Goal: Task Accomplishment & Management: Complete application form

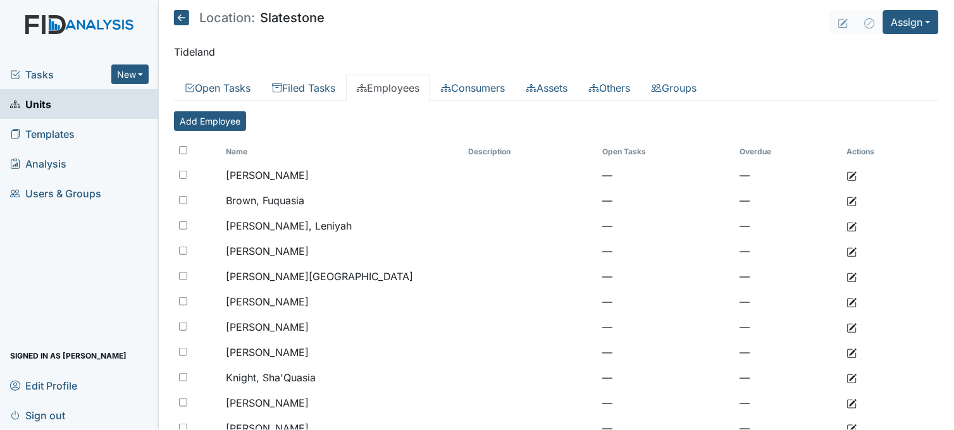
click at [39, 76] on span "Tasks" at bounding box center [60, 74] width 101 height 15
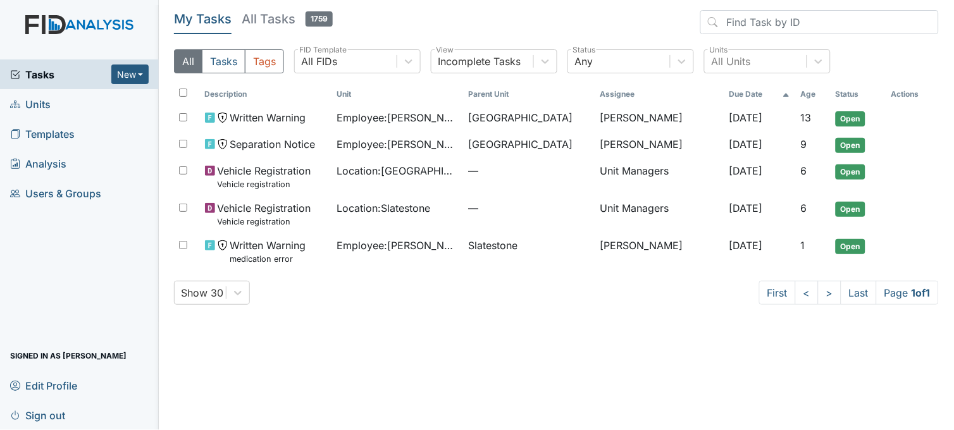
click at [93, 103] on link "Units" at bounding box center [79, 104] width 159 height 30
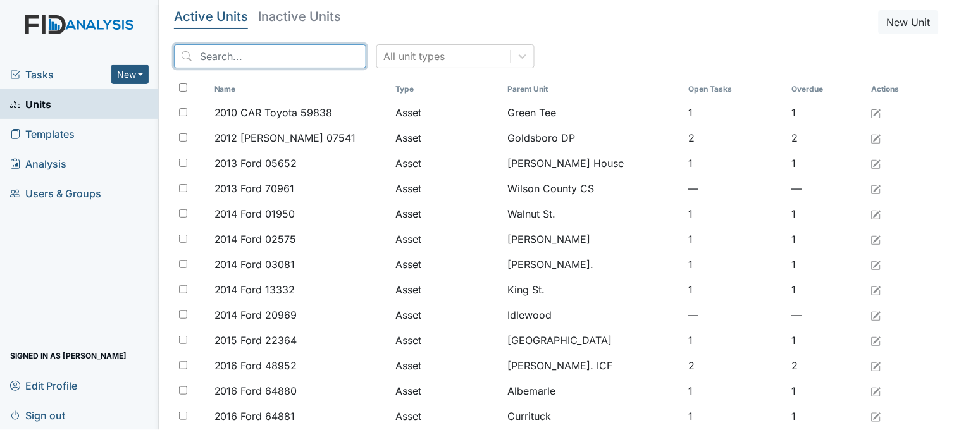
click at [275, 58] on input "search" at bounding box center [270, 56] width 192 height 24
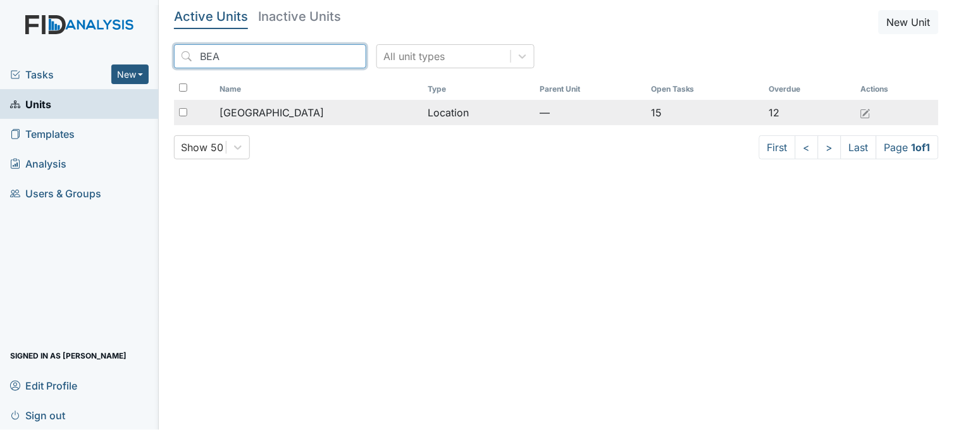
type input "BEA"
click at [294, 106] on span "Beaufort Heights" at bounding box center [272, 112] width 104 height 15
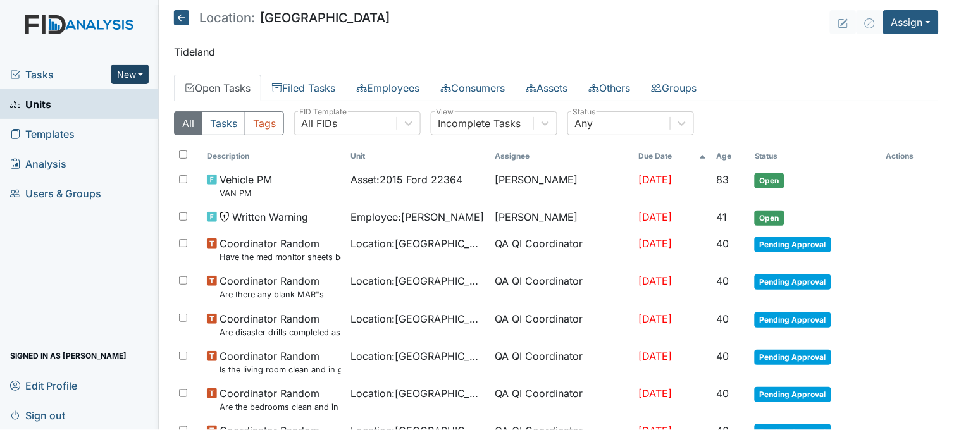
click at [123, 77] on button "New" at bounding box center [130, 75] width 38 height 20
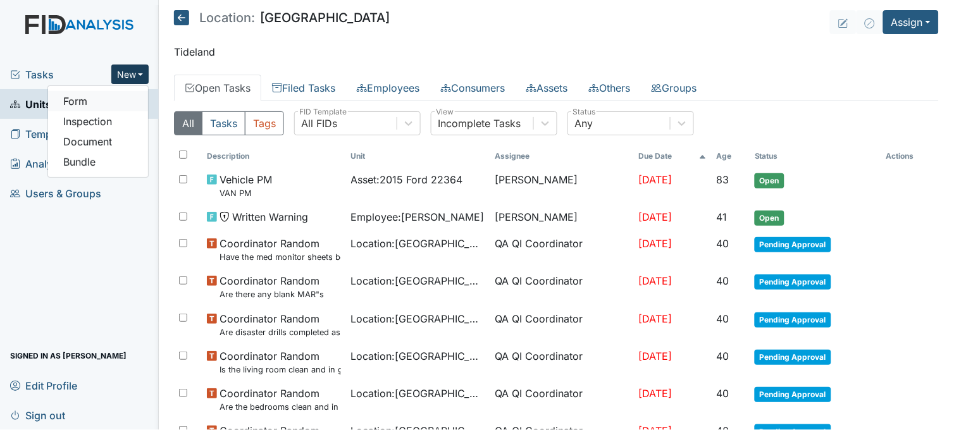
click at [119, 99] on link "Form" at bounding box center [98, 101] width 100 height 20
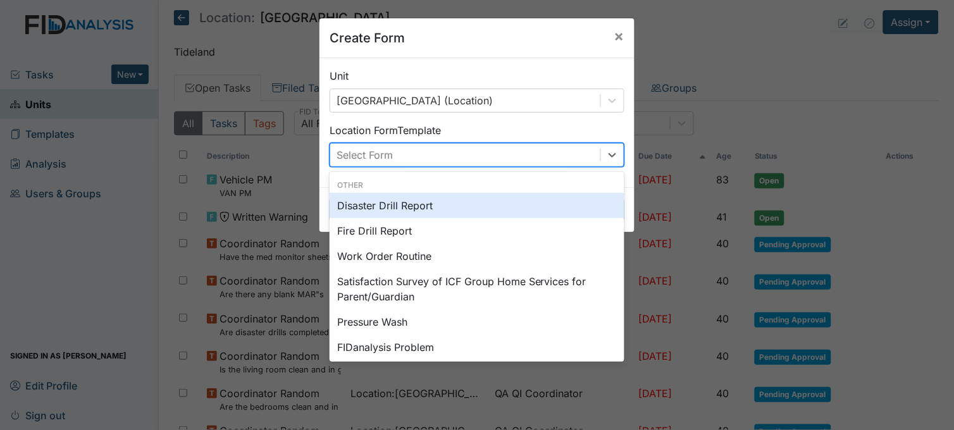
click at [353, 155] on div "Select Form" at bounding box center [365, 154] width 56 height 15
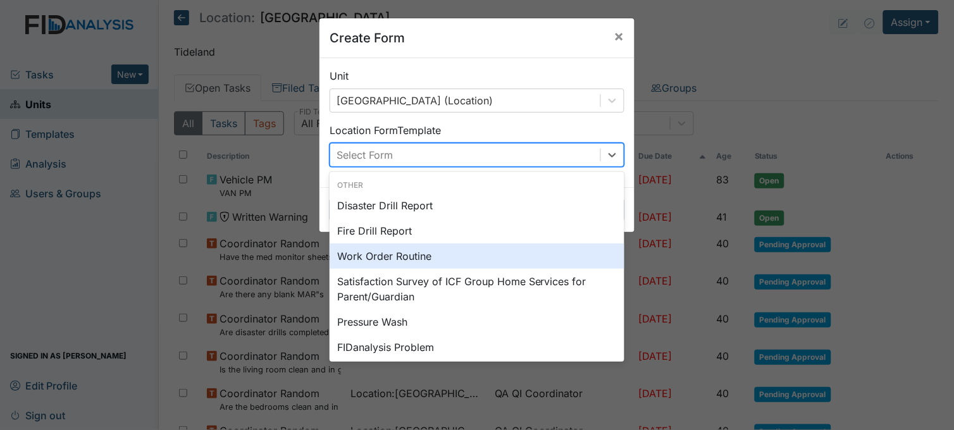
click at [372, 251] on div "Work Order Routine" at bounding box center [477, 256] width 295 height 25
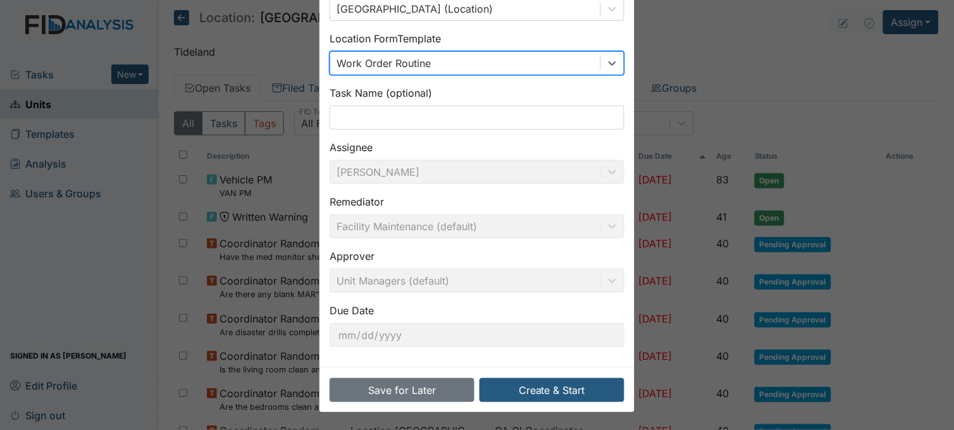
scroll to position [93, 0]
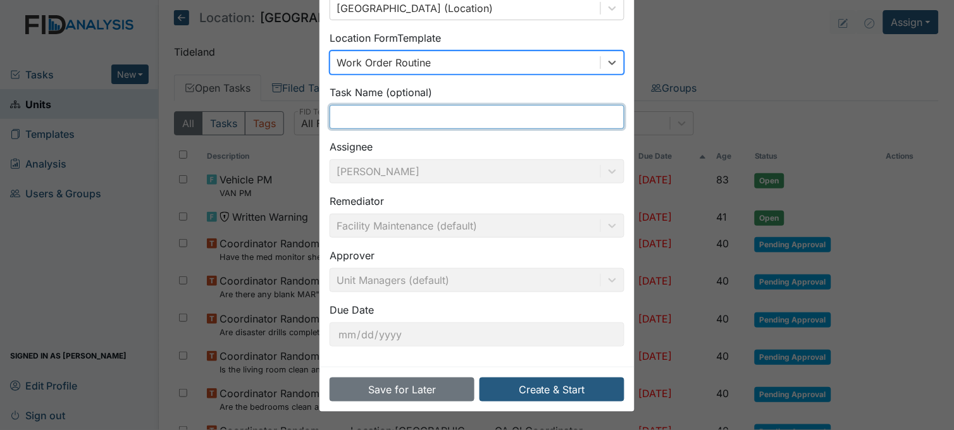
click at [389, 114] on input "text" at bounding box center [477, 117] width 295 height 24
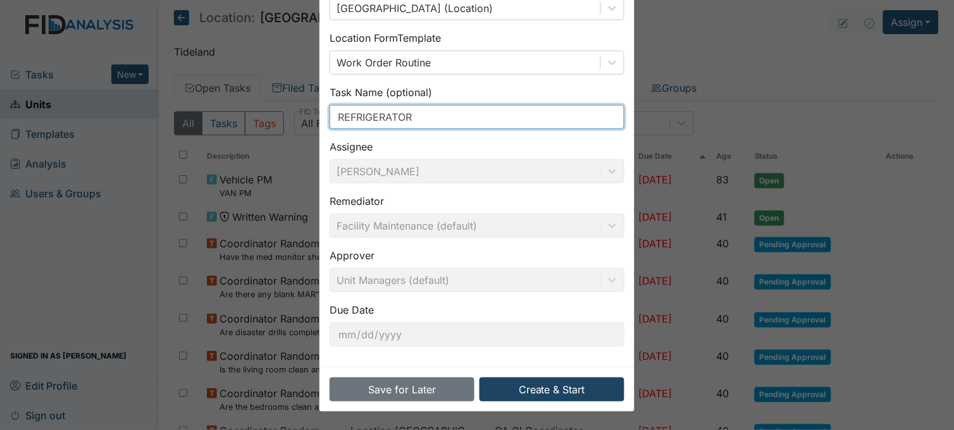
type input "REFRIGERATOR"
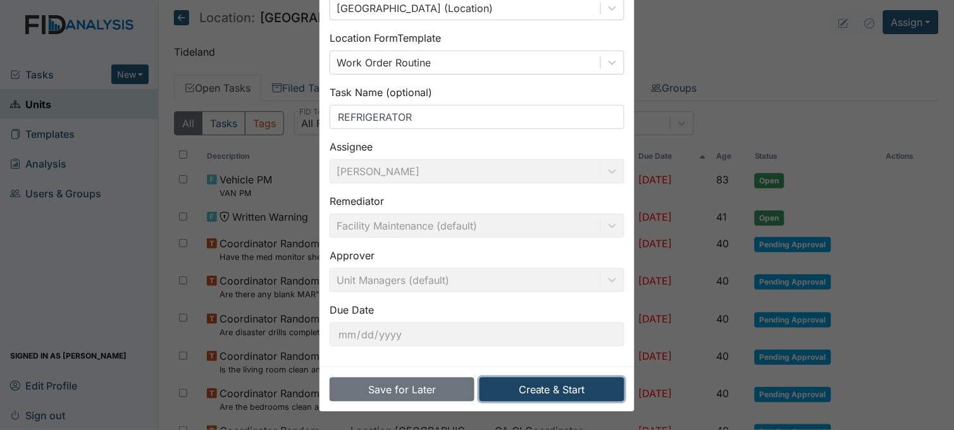
click at [553, 393] on button "Create & Start" at bounding box center [552, 390] width 145 height 24
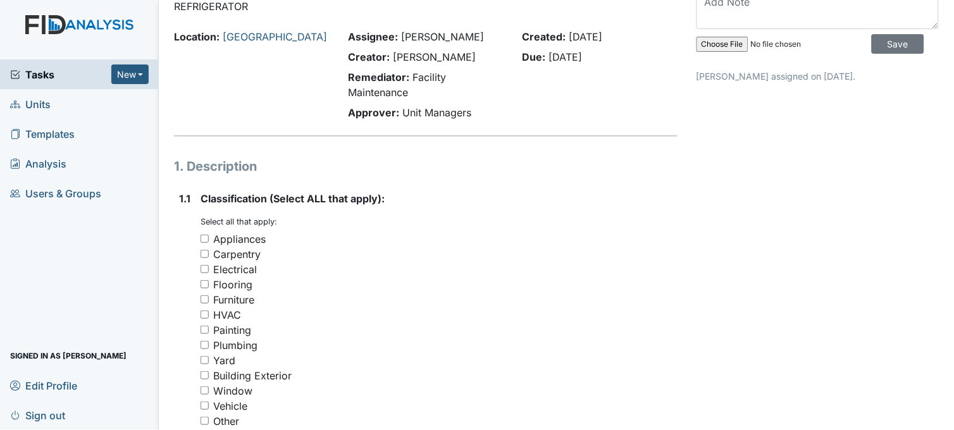
scroll to position [211, 0]
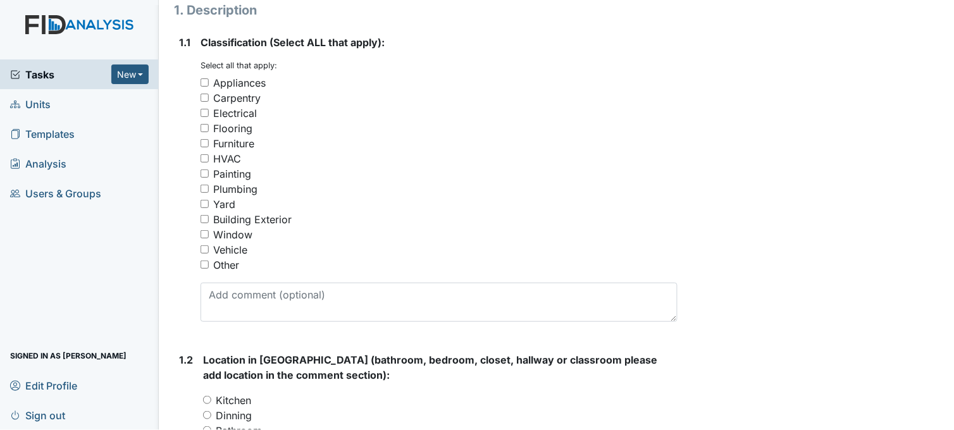
click at [203, 79] on input "Appliances" at bounding box center [205, 82] width 8 height 8
checkbox input "true"
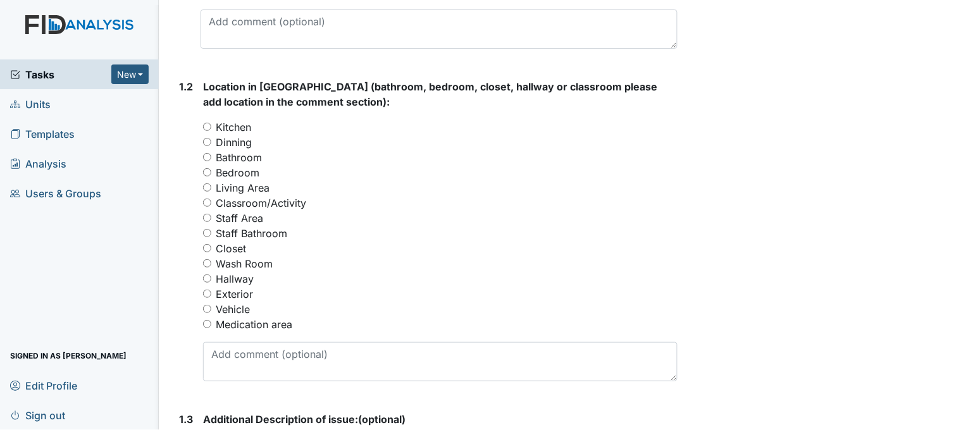
scroll to position [492, 0]
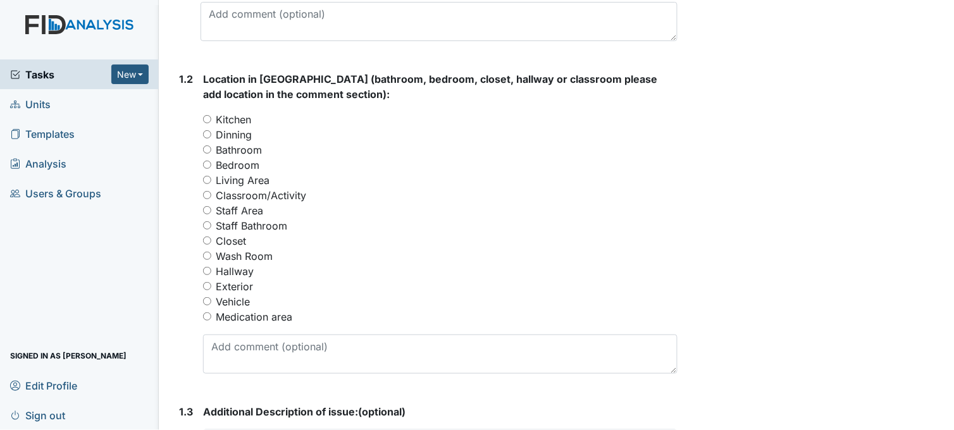
click at [207, 117] on input "Kitchen" at bounding box center [207, 119] width 8 height 8
radio input "true"
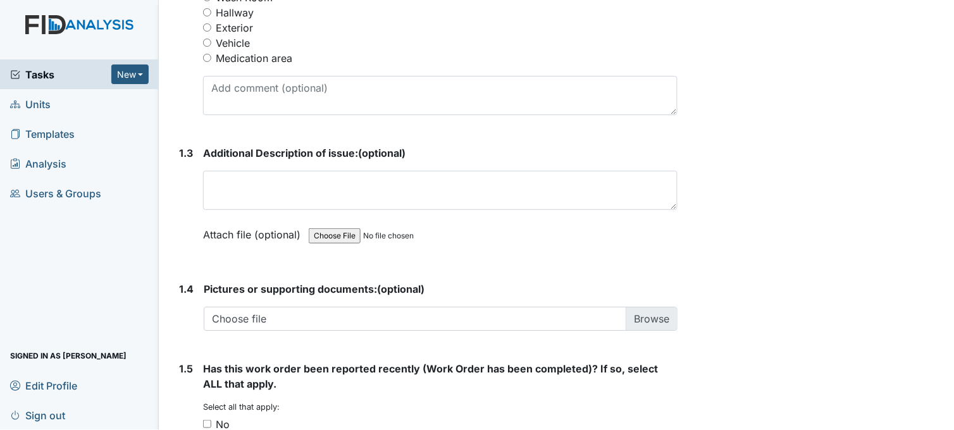
scroll to position [773, 0]
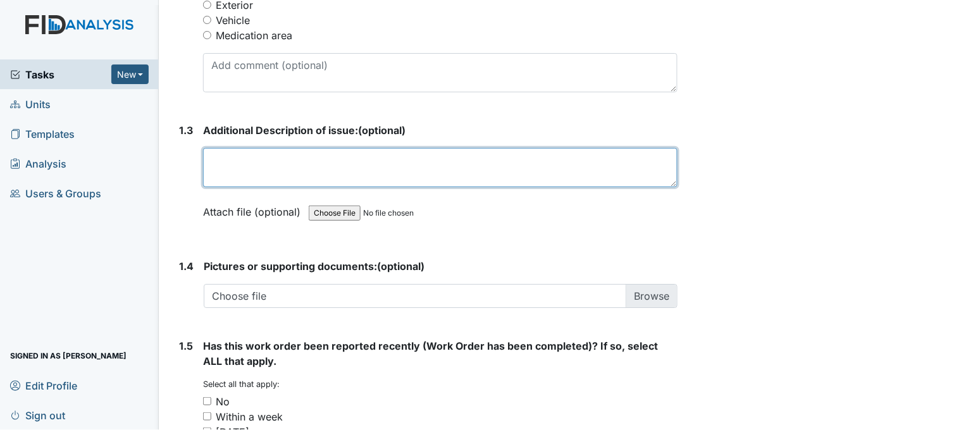
click at [282, 163] on textarea at bounding box center [440, 167] width 475 height 39
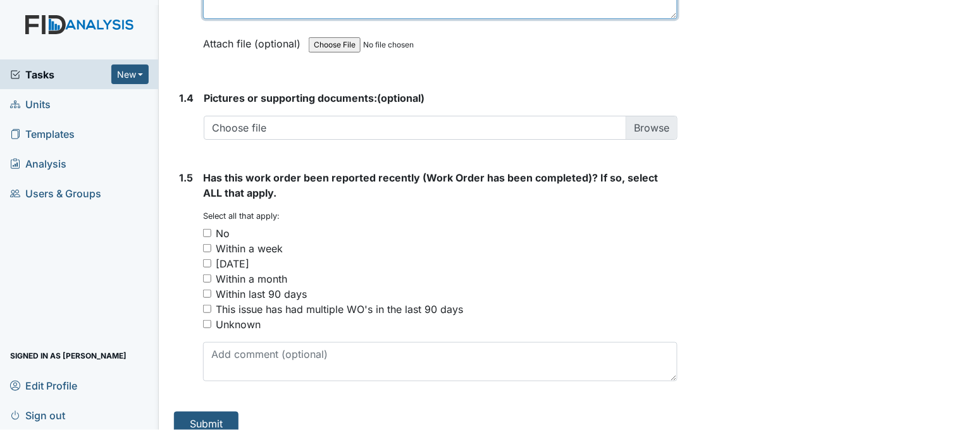
scroll to position [957, 0]
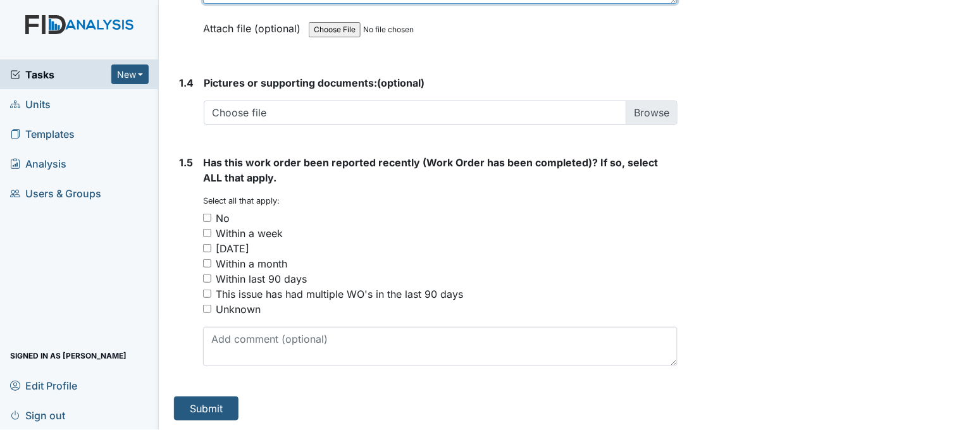
type textarea "refrigerator not cold and looks like door is not shutting close completely"
click at [209, 277] on input "Within last 90 days" at bounding box center [207, 279] width 8 height 8
checkbox input "true"
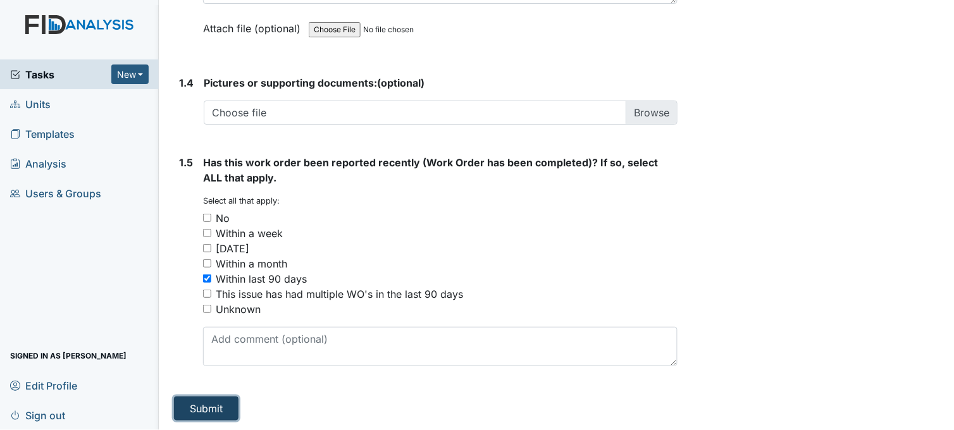
click at [203, 405] on button "Submit" at bounding box center [206, 409] width 65 height 24
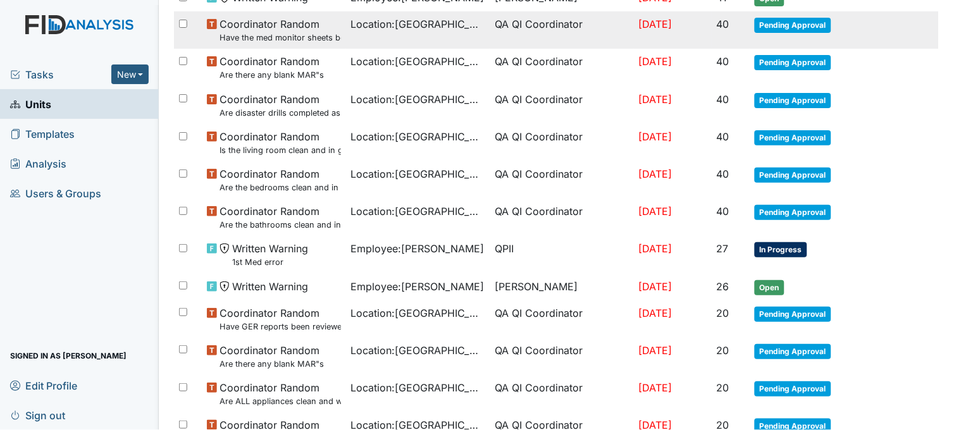
scroll to position [211, 0]
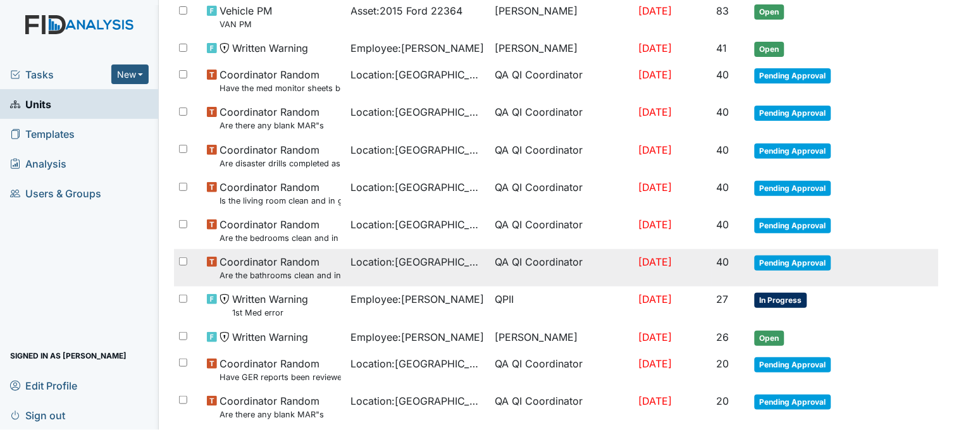
click at [304, 263] on span "Coordinator Random Are the bathrooms clean and in good repair?" at bounding box center [280, 267] width 121 height 27
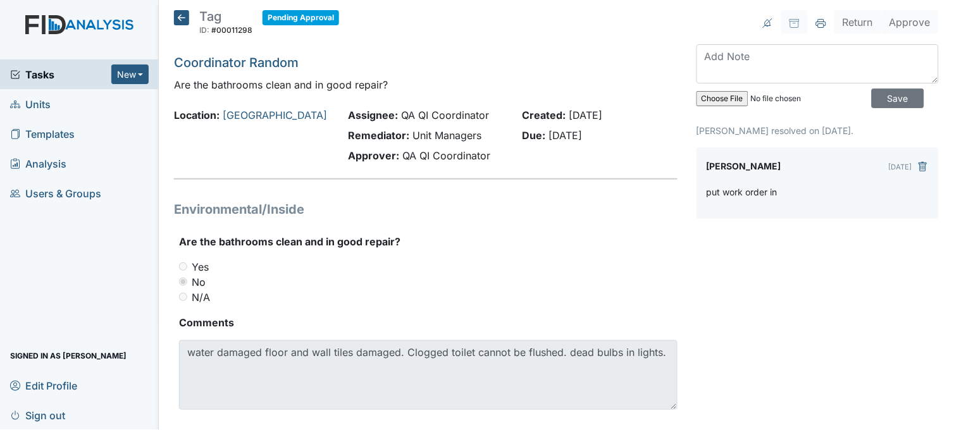
click at [182, 19] on icon at bounding box center [181, 17] width 15 height 15
